Goal: Task Accomplishment & Management: Use online tool/utility

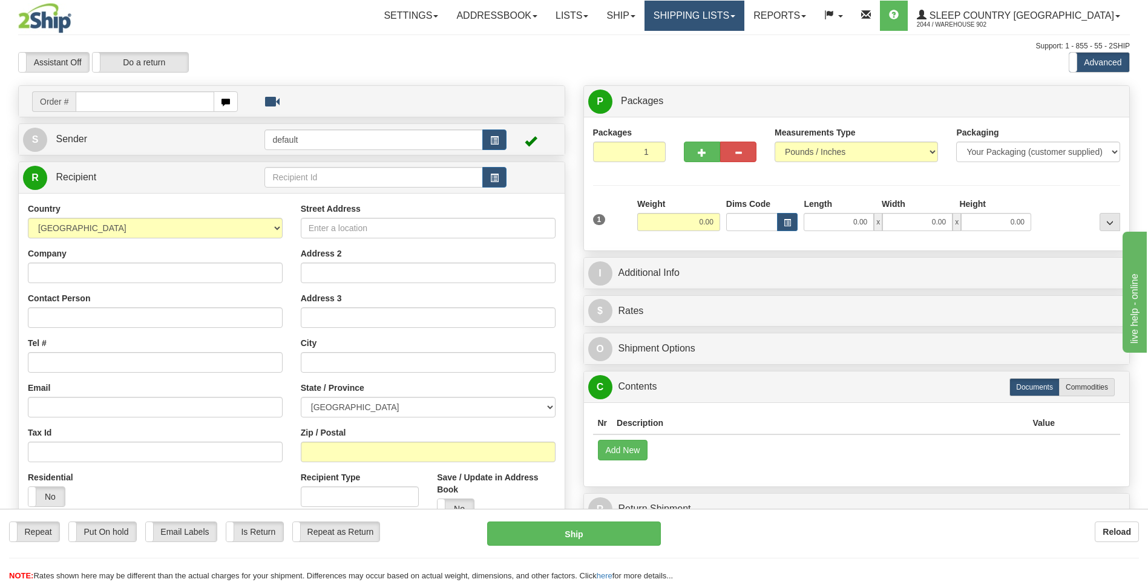
click at [736, 12] on link "Shipping lists" at bounding box center [695, 16] width 100 height 30
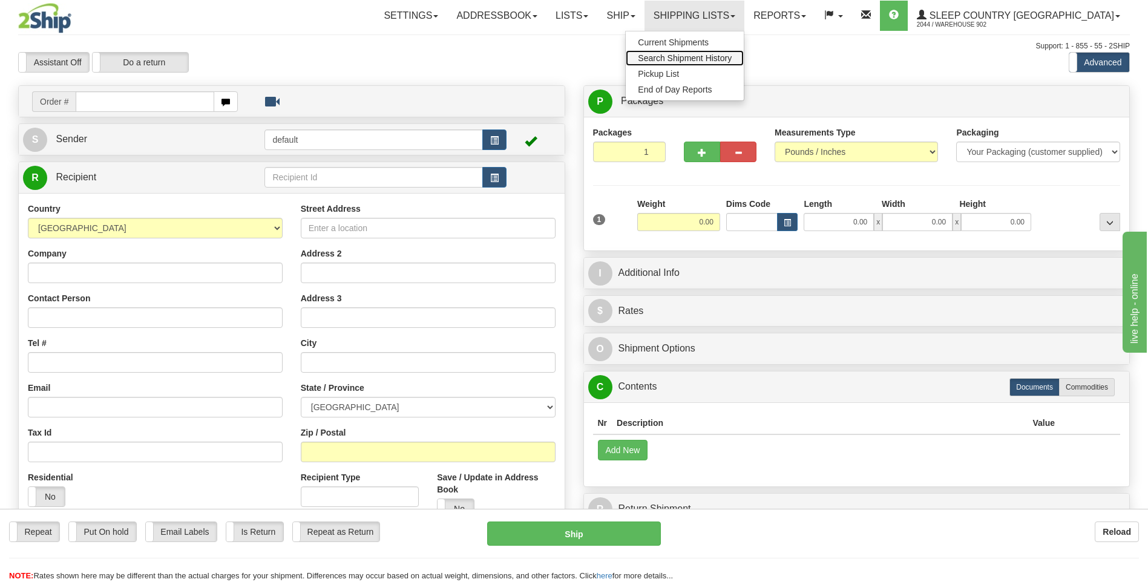
click at [732, 56] on span "Search Shipment History" at bounding box center [685, 58] width 94 height 10
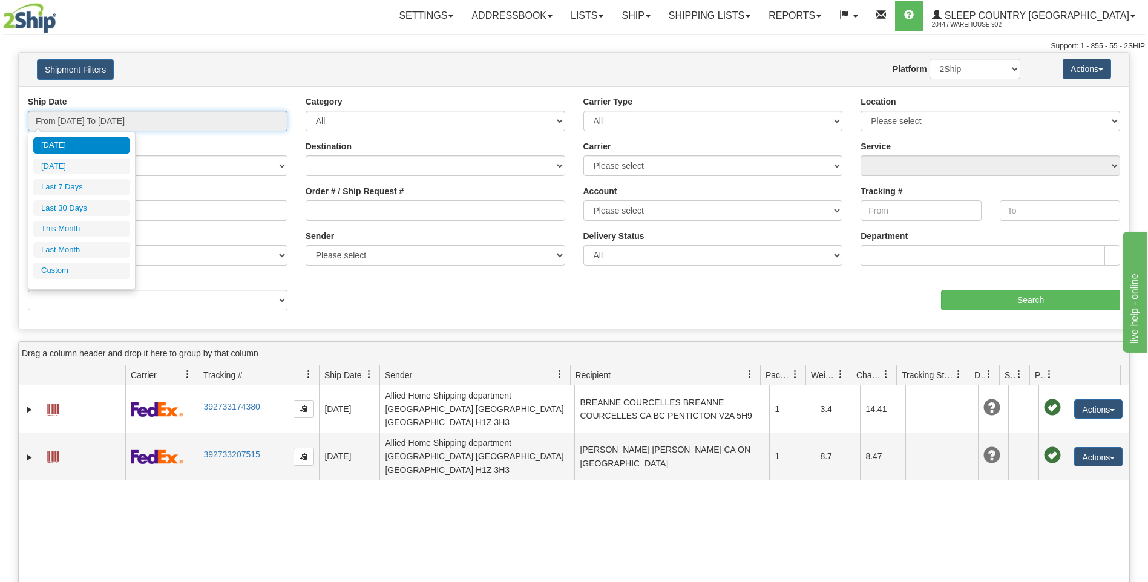
click at [234, 119] on input "From 09/01/2025 To 09/02/2025" at bounding box center [158, 121] width 260 height 21
click at [111, 184] on li "Last 7 Days" at bounding box center [81, 187] width 97 height 16
type input "From 08/27/2025 To 09/02/2025"
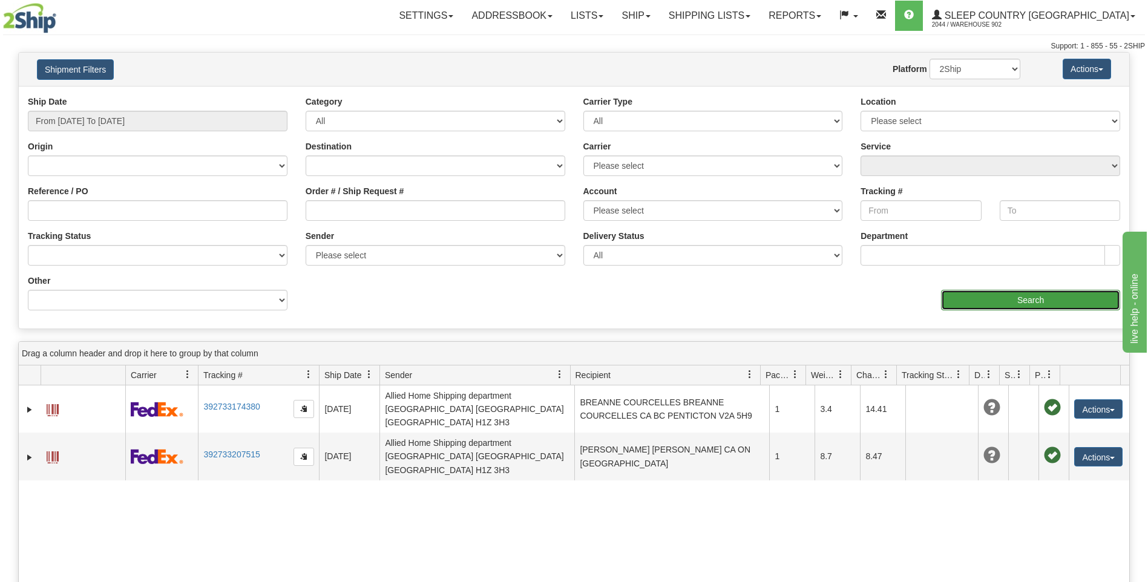
click at [980, 298] on input "Search" at bounding box center [1030, 300] width 179 height 21
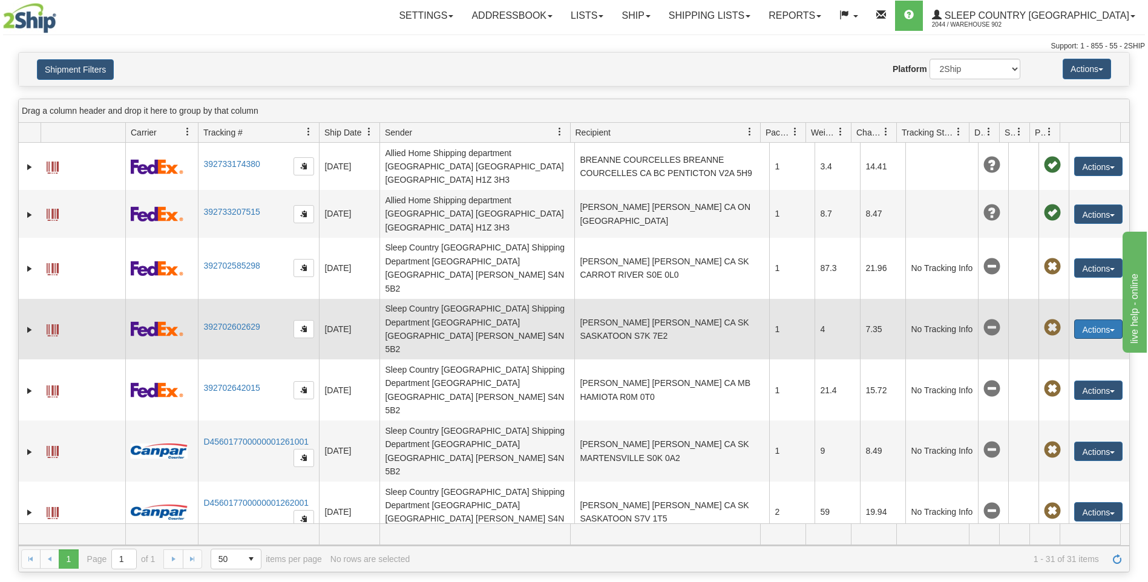
click at [1094, 320] on button "Actions" at bounding box center [1099, 329] width 48 height 19
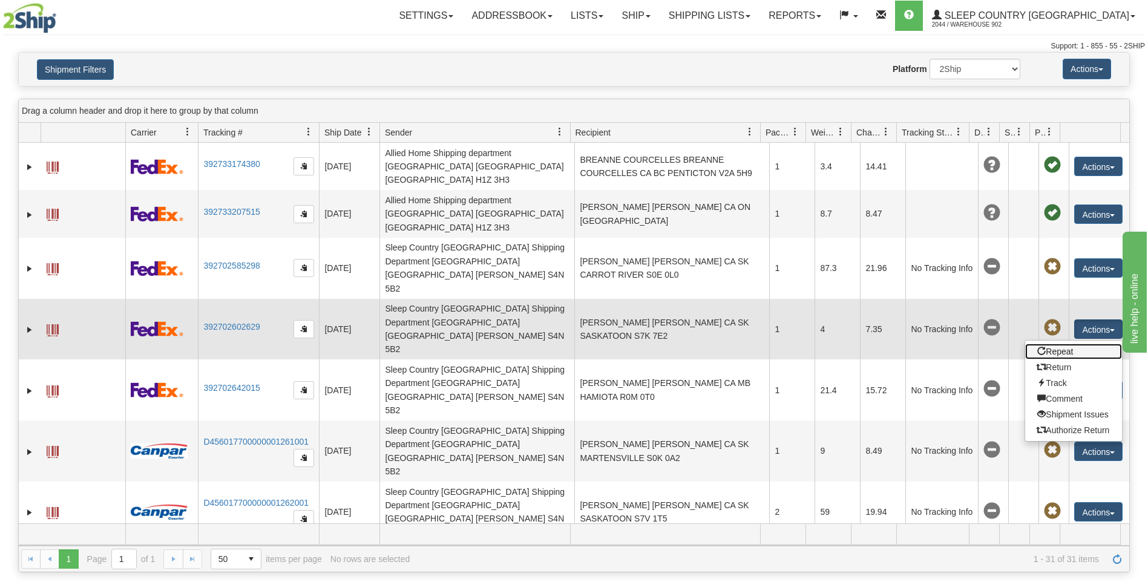
click at [1057, 344] on link "Repeat" at bounding box center [1074, 352] width 97 height 16
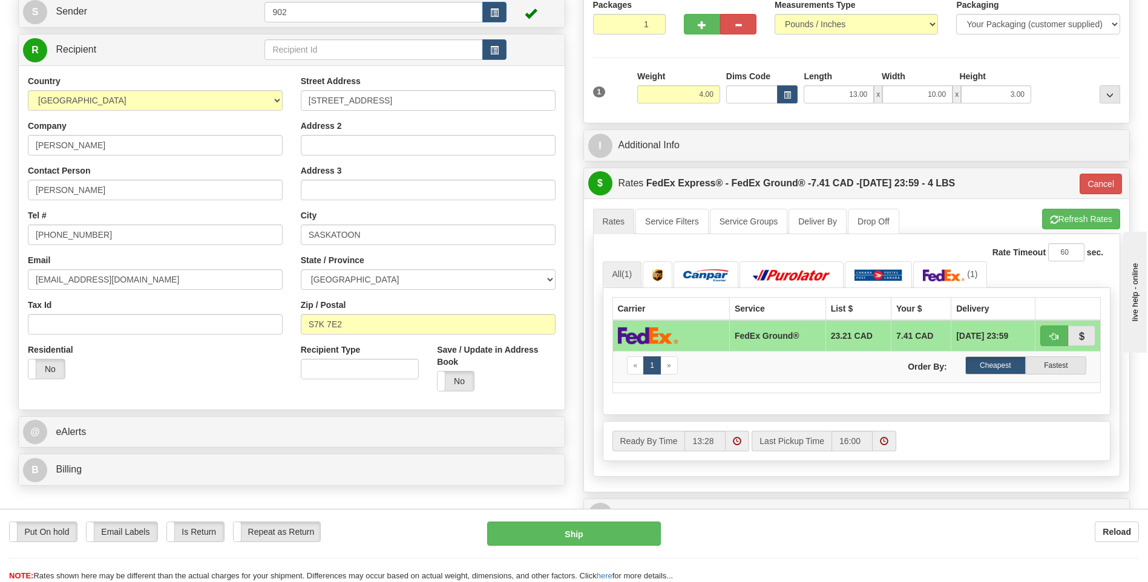
scroll to position [61, 0]
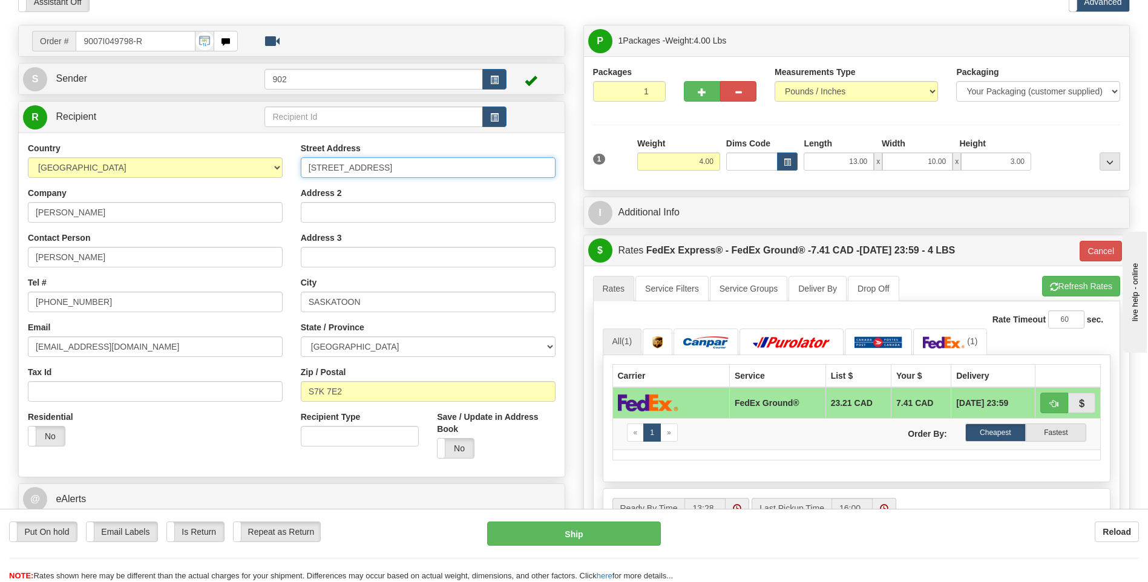
click at [310, 163] on input "10-530 25TH STREET EAST" at bounding box center [428, 167] width 255 height 21
type input "810-530 25TH STREET EAST"
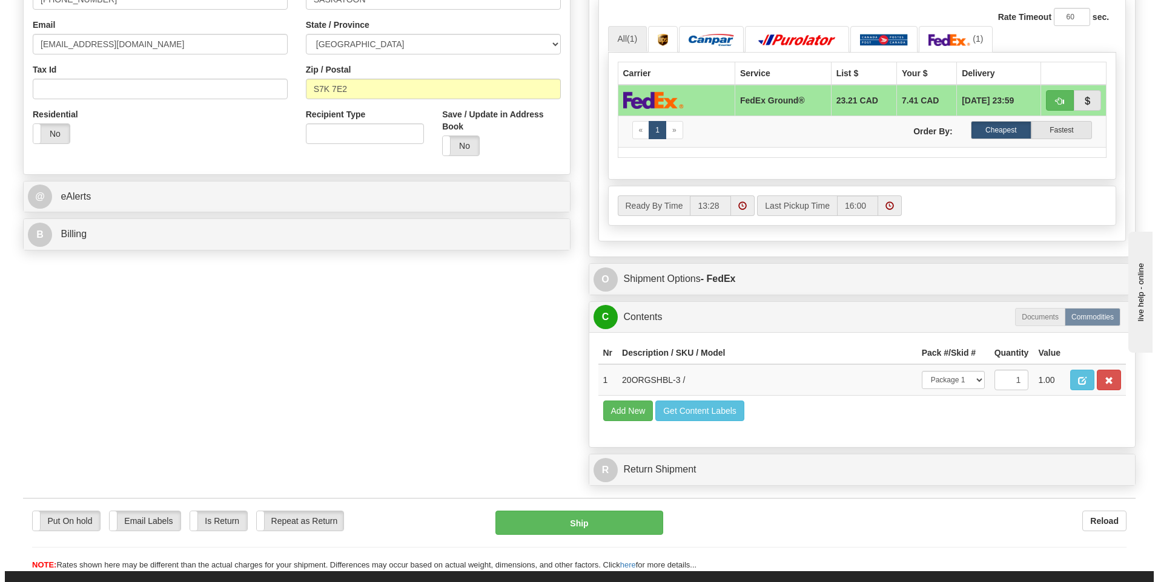
scroll to position [424, 0]
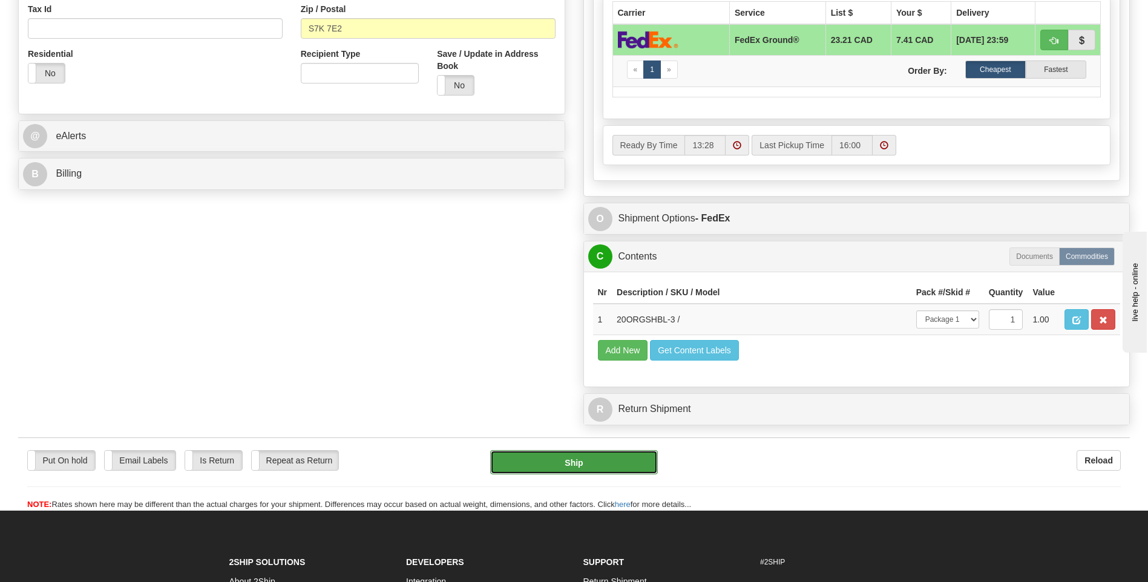
click at [581, 461] on button "Ship" at bounding box center [573, 462] width 167 height 24
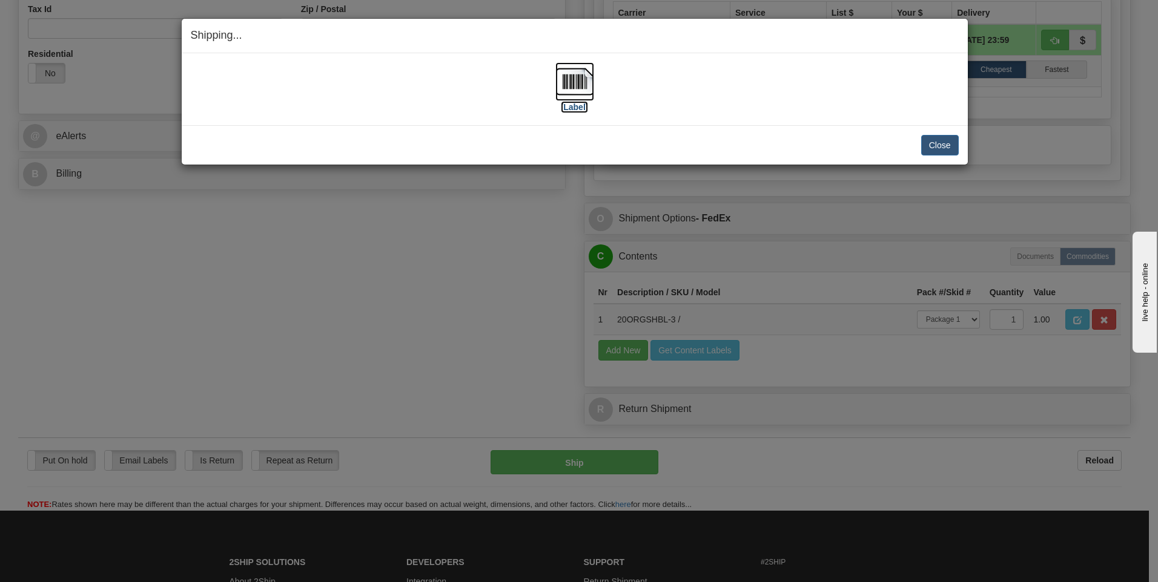
click at [568, 82] on img at bounding box center [574, 81] width 39 height 39
click at [938, 140] on button "Close" at bounding box center [940, 145] width 38 height 21
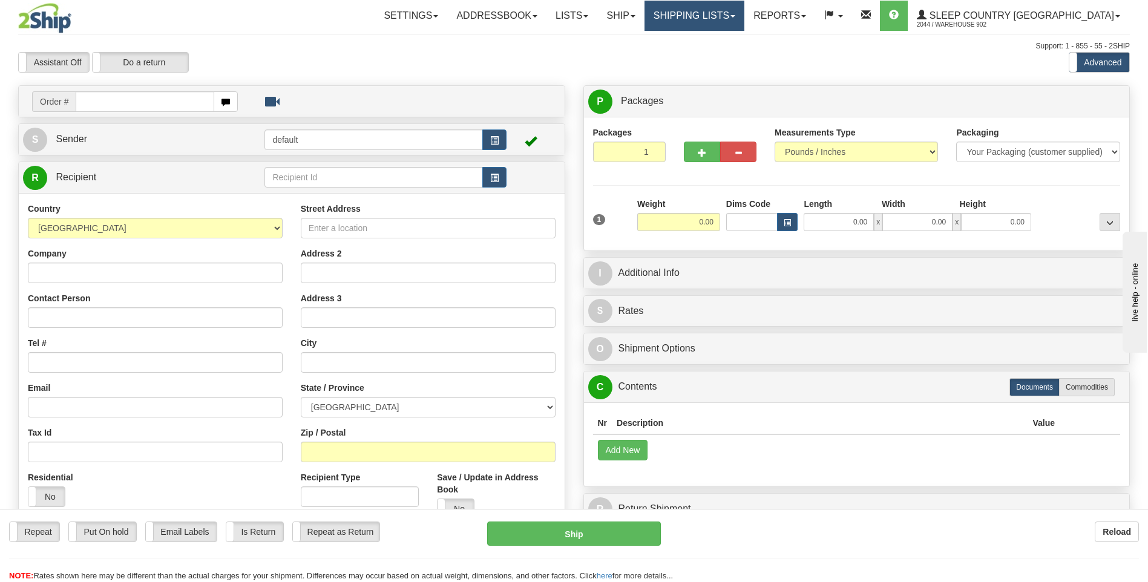
click at [745, 16] on link "Shipping lists" at bounding box center [695, 16] width 100 height 30
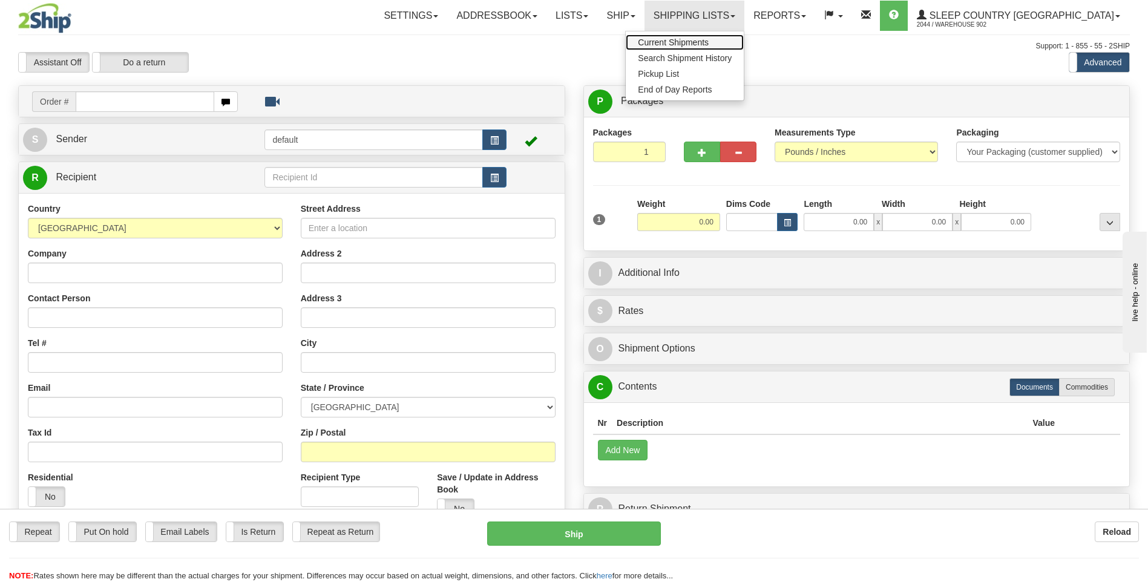
click at [709, 45] on span "Current Shipments" at bounding box center [673, 43] width 71 height 10
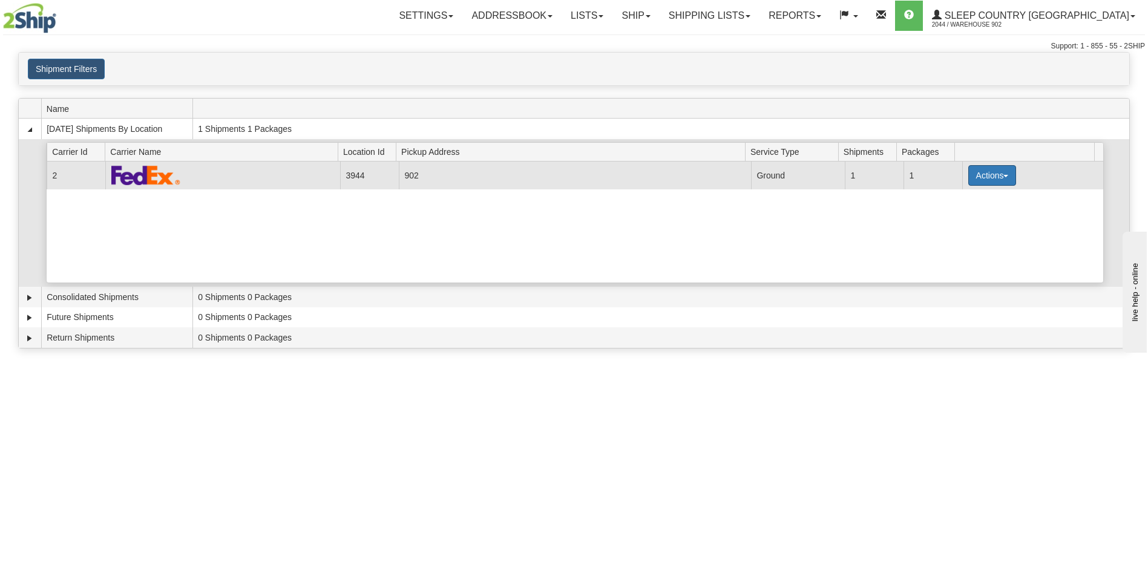
click at [977, 169] on button "Actions" at bounding box center [993, 175] width 48 height 21
click at [970, 216] on link "Close" at bounding box center [967, 214] width 97 height 16
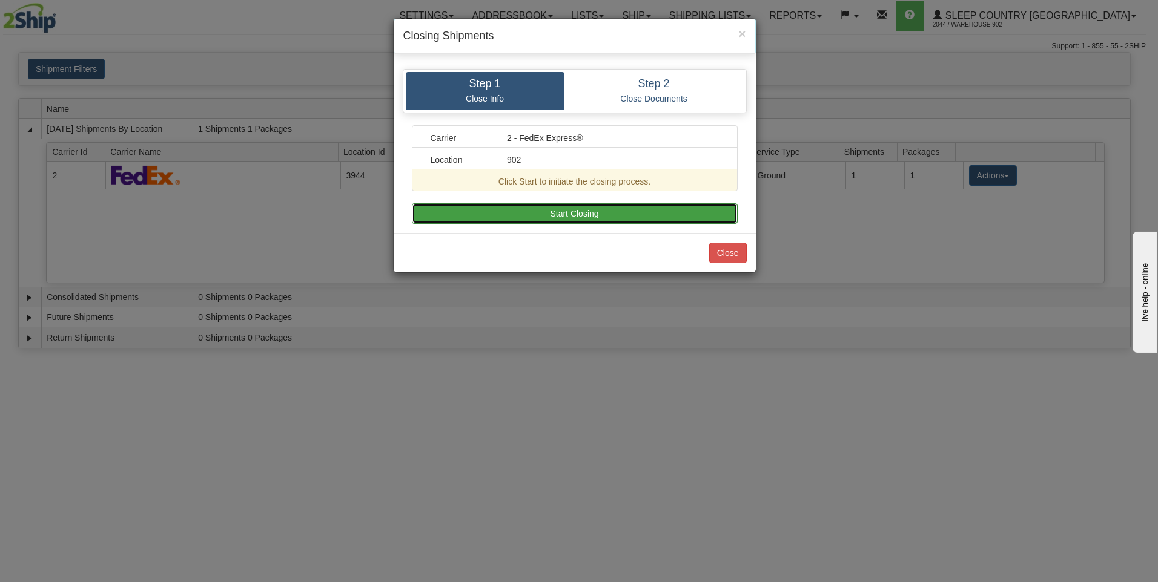
click at [562, 214] on button "Start Closing" at bounding box center [575, 213] width 326 height 21
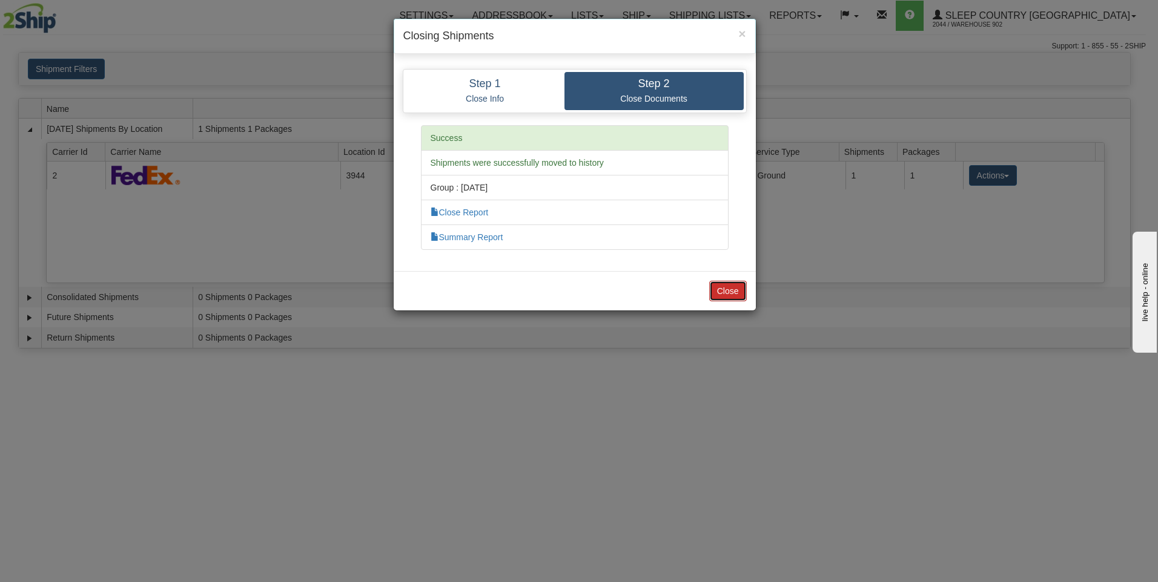
click at [725, 291] on button "Close" at bounding box center [728, 291] width 38 height 21
